Goal: Task Accomplishment & Management: Use online tool/utility

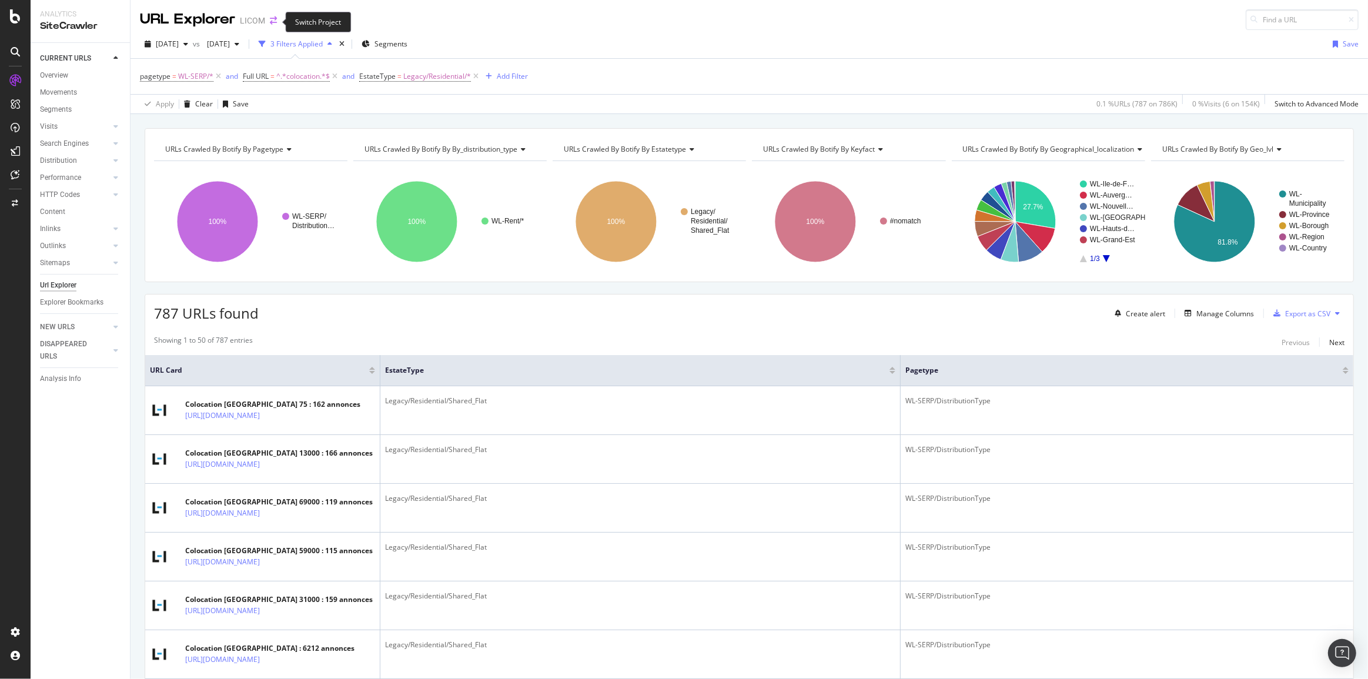
click at [270, 25] on icon "arrow-right-arrow-left" at bounding box center [273, 20] width 7 height 8
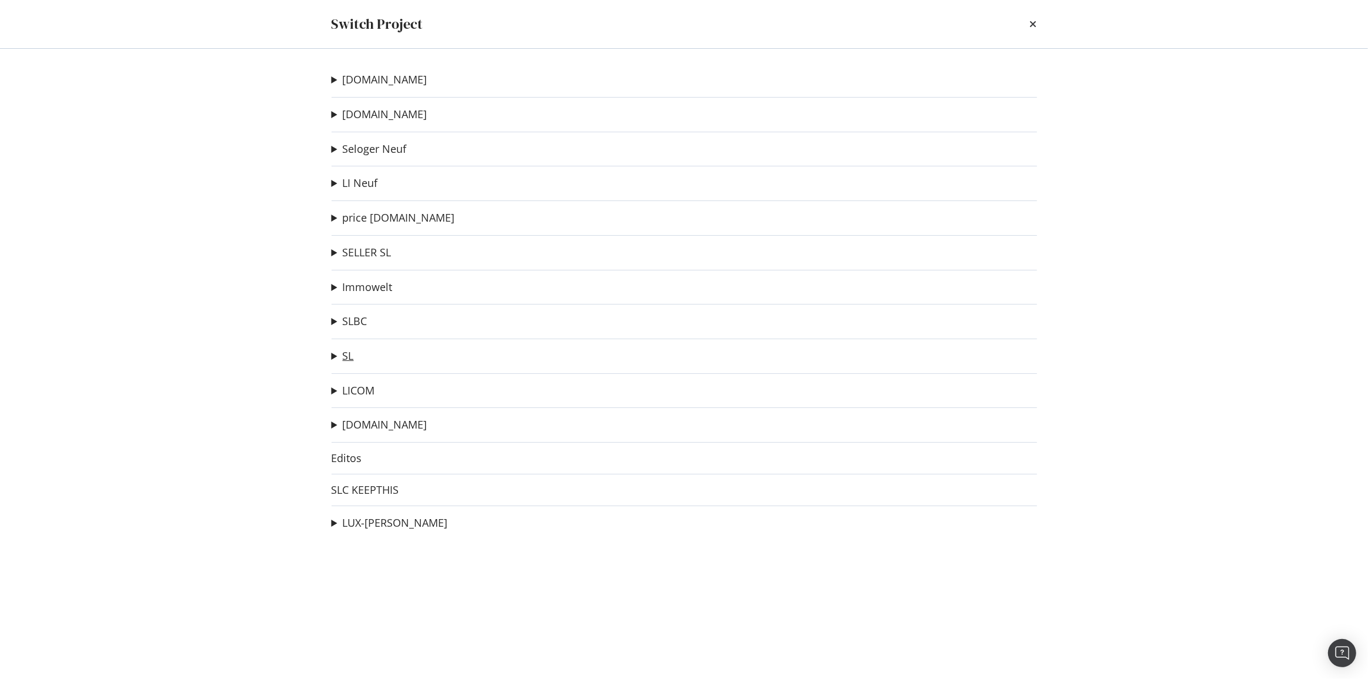
click at [346, 353] on link "SL" at bounding box center [348, 356] width 11 height 12
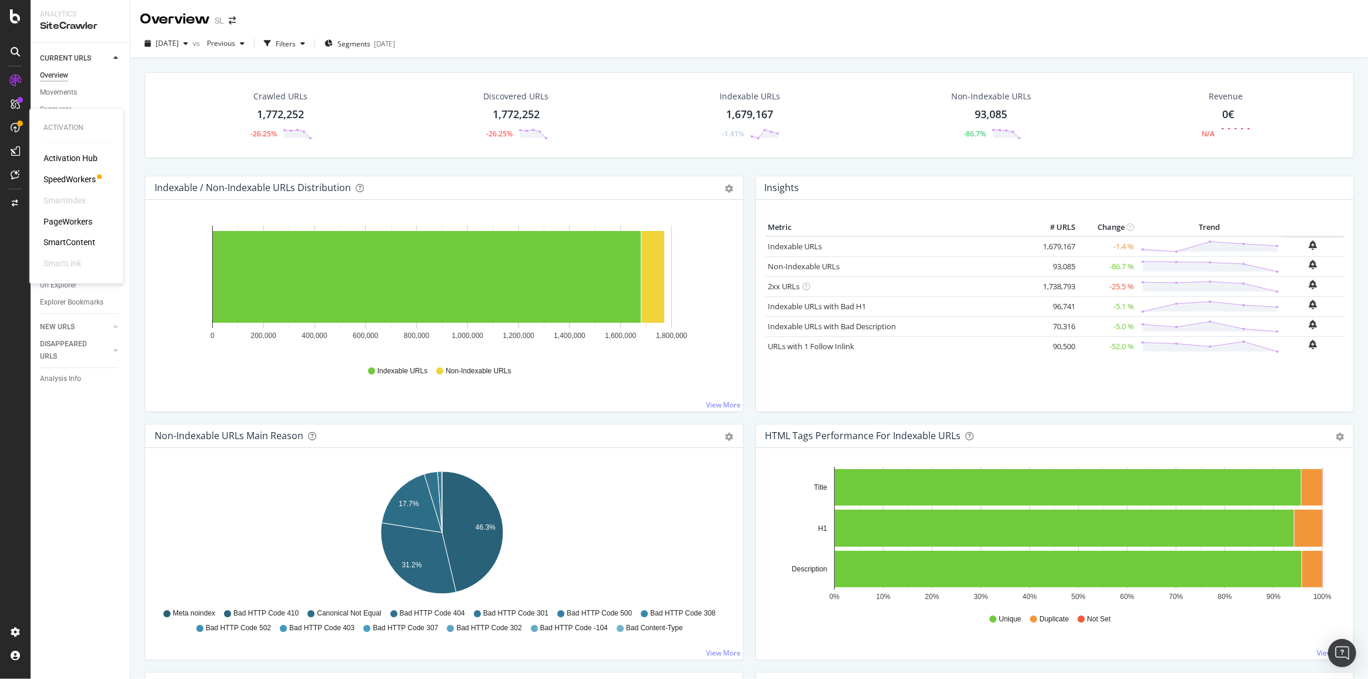
click at [73, 221] on div "PageWorkers" at bounding box center [68, 222] width 49 height 12
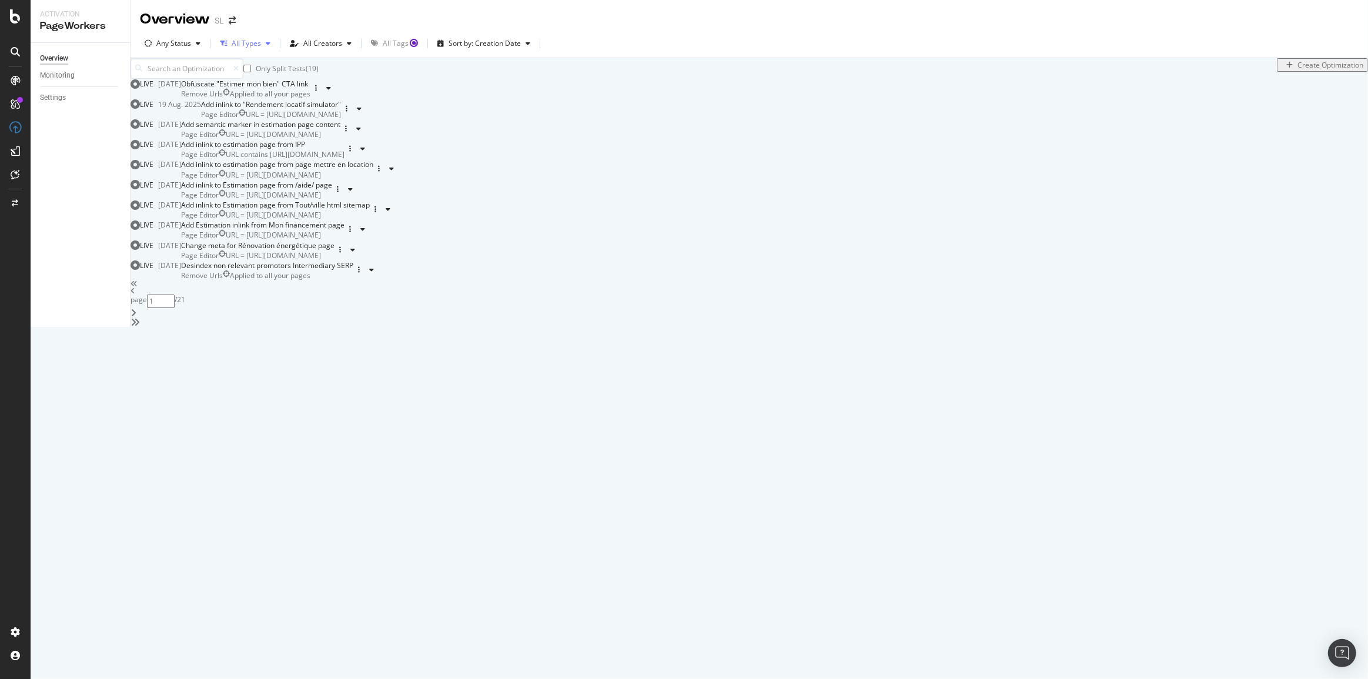
click at [255, 48] on div "All Types" at bounding box center [245, 44] width 60 height 18
click at [328, 46] on div "All Creators" at bounding box center [322, 43] width 39 height 7
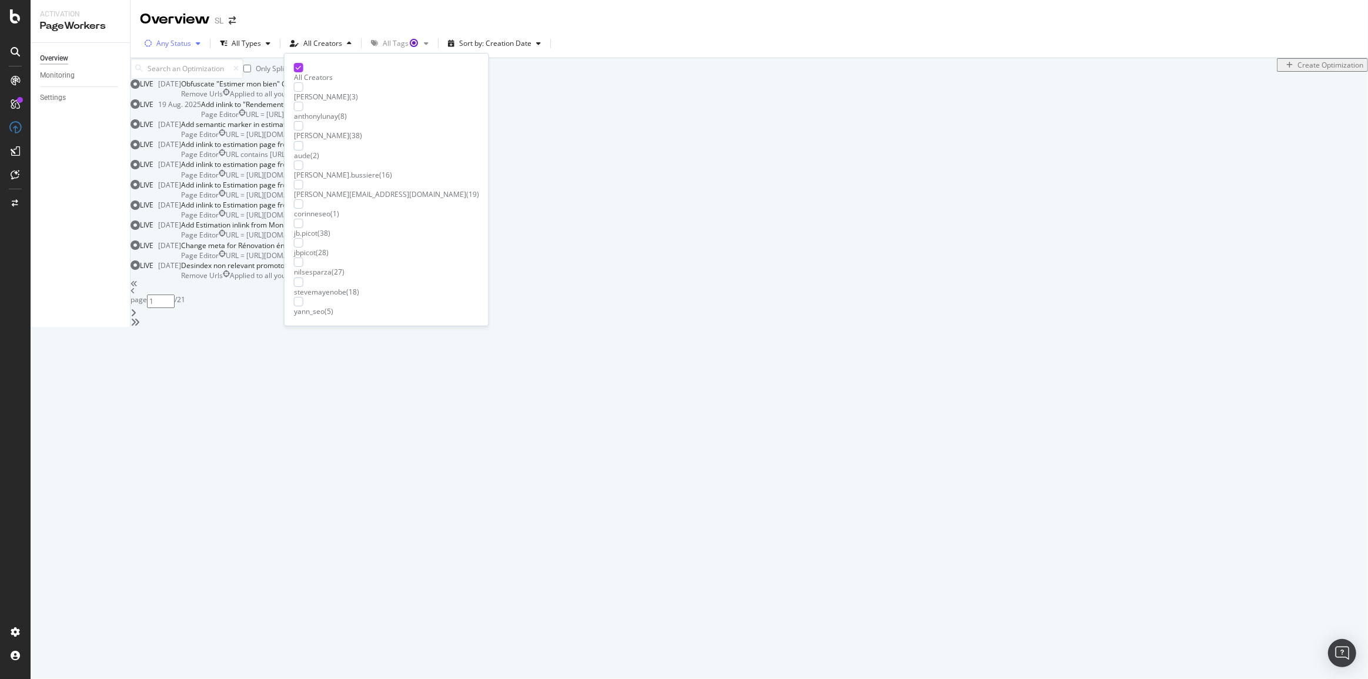
click at [172, 45] on div "Any Status" at bounding box center [173, 43] width 35 height 7
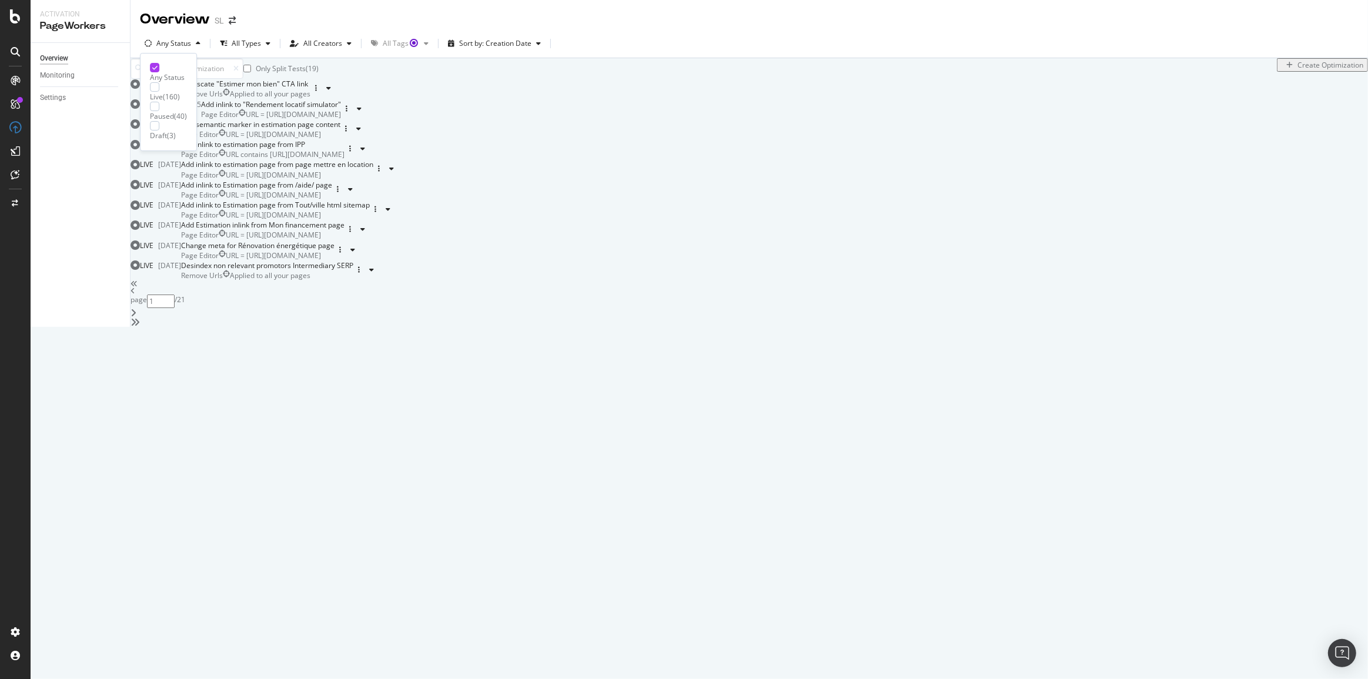
click at [180, 92] on div "( 160 )" at bounding box center [171, 97] width 17 height 10
click at [584, 78] on div "Only Split Tests ( 2 ) Create Optimization" at bounding box center [750, 68] width 1238 height 21
click at [136, 317] on icon "angle-right" at bounding box center [134, 312] width 6 height 9
type input "2"
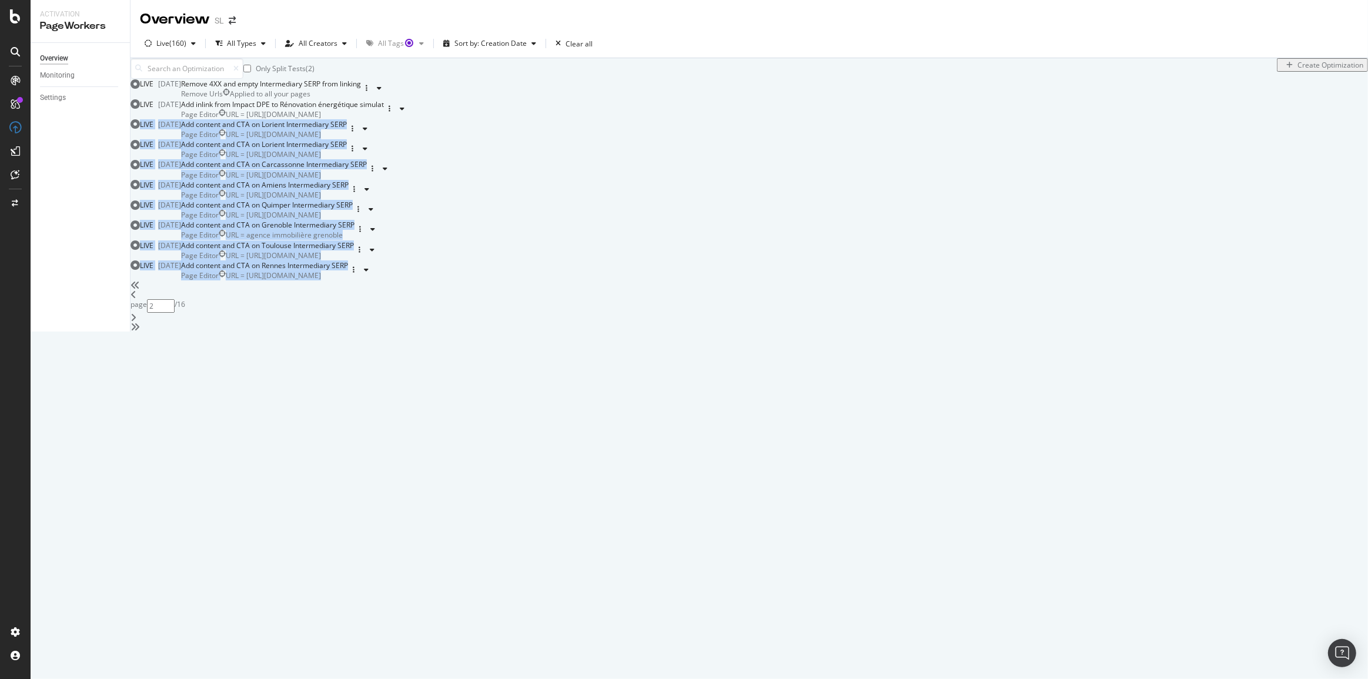
drag, startPoint x: 138, startPoint y: 146, endPoint x: 599, endPoint y: 623, distance: 663.6
click at [599, 332] on div "Only Split Tests ( 2 ) Create Optimization LIVE [DATE] Remove 4XX and empty Int…" at bounding box center [750, 194] width 1238 height 273
click at [482, 332] on div "Only Split Tests ( 2 ) Create Optimization LIVE [DATE] Remove 4XX and empty Int…" at bounding box center [750, 194] width 1238 height 273
drag, startPoint x: 605, startPoint y: 640, endPoint x: 159, endPoint y: 118, distance: 686.8
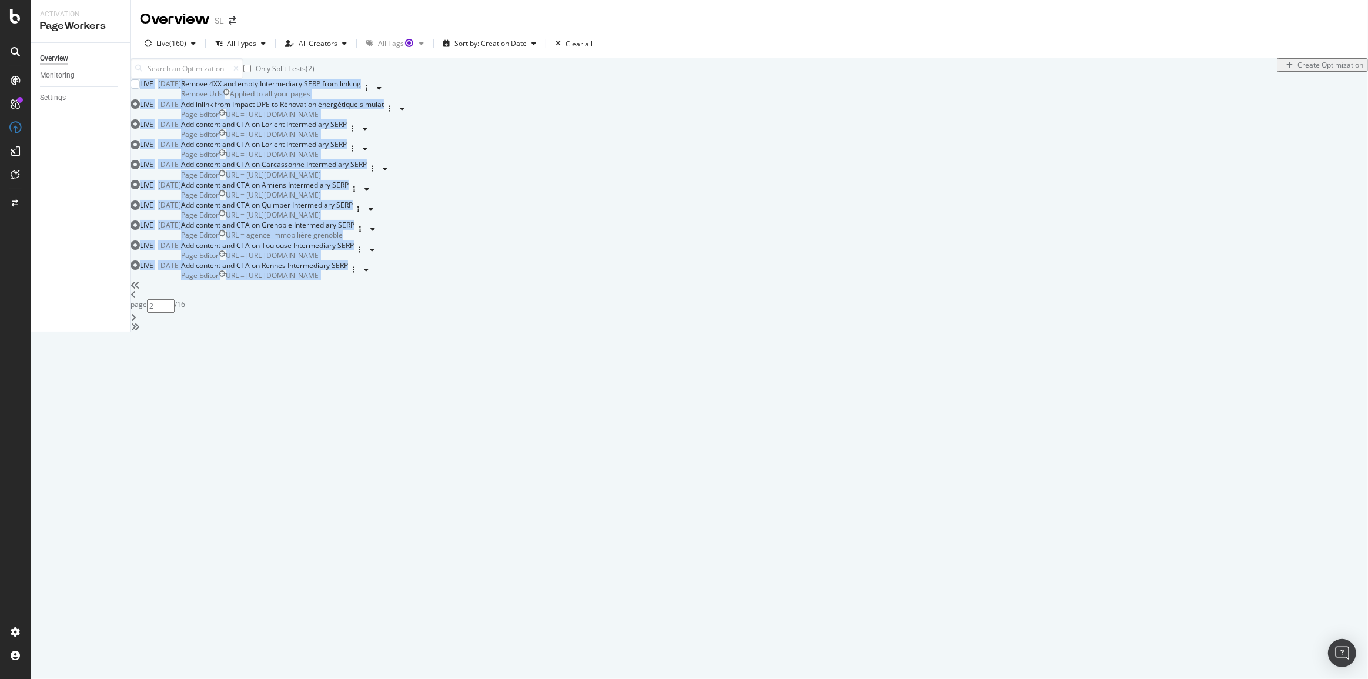
click at [159, 118] on div "Only Split Tests ( 2 ) Create Optimization LIVE [DATE] Remove 4XX and empty Int…" at bounding box center [750, 194] width 1238 height 273
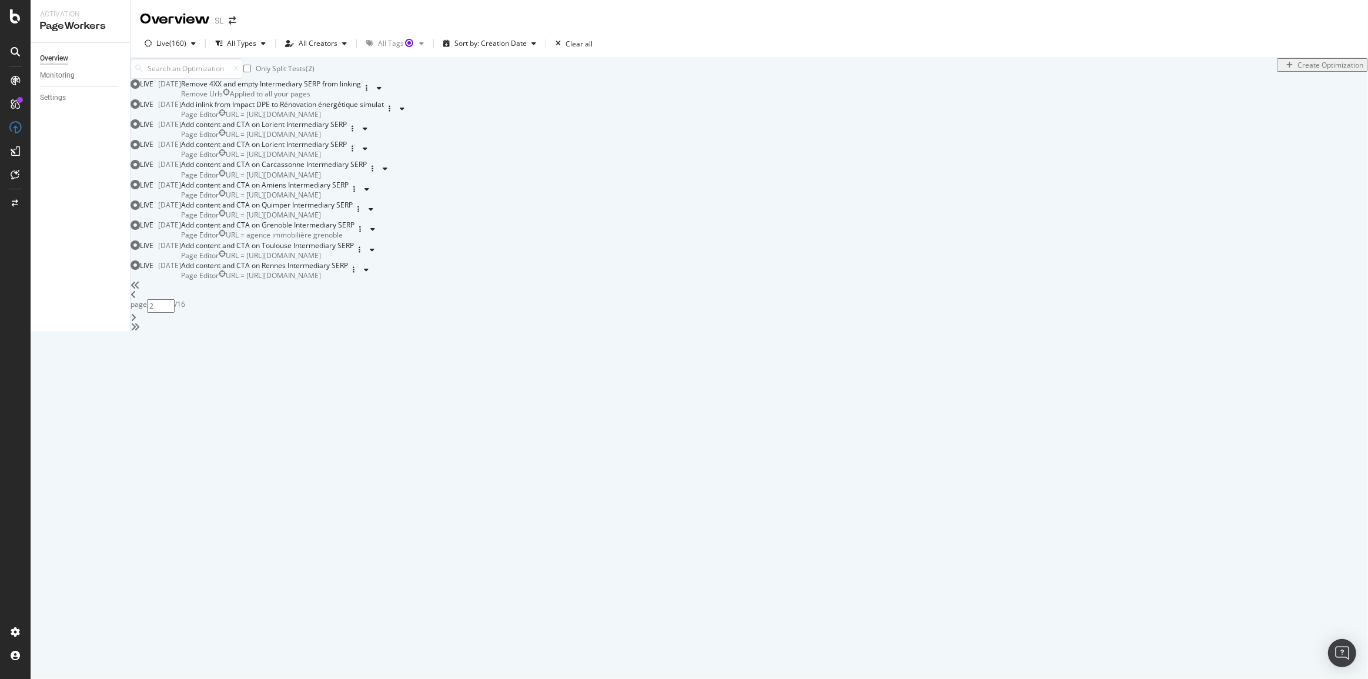
click at [131, 84] on div "Only Split Tests ( 2 ) Create Optimization LIVE [DATE] Remove 4XX and empty Int…" at bounding box center [750, 194] width 1238 height 273
